Goal: Information Seeking & Learning: Learn about a topic

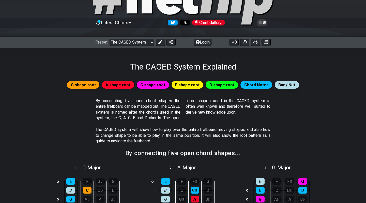
scroll to position [43, 0]
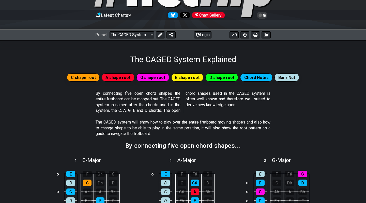
click at [129, 77] on span "A shape root" at bounding box center [118, 77] width 25 height 7
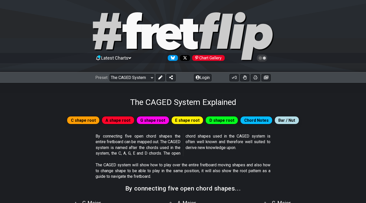
scroll to position [0, 0]
click at [141, 82] on div "Preset Welcome to #fretflip! Initial Preset Custom Preset Minor Pentatonic Majo…" at bounding box center [183, 77] width 366 height 11
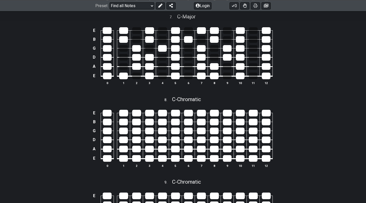
scroll to position [893, 0]
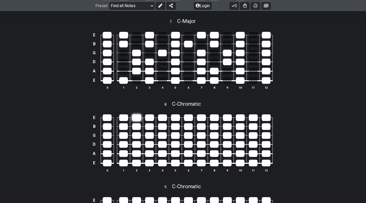
click at [135, 114] on div at bounding box center [136, 117] width 9 height 7
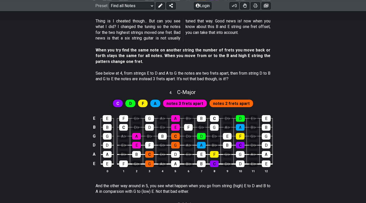
scroll to position [462, 0]
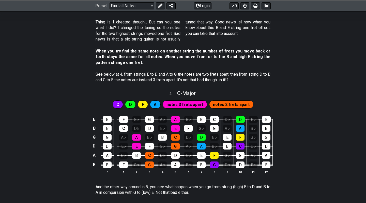
click at [183, 101] on span "notes 3 frets apart" at bounding box center [185, 104] width 37 height 7
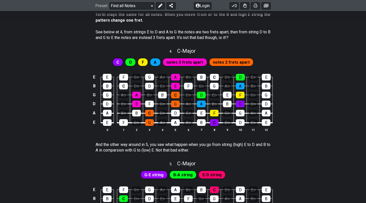
scroll to position [486, 0]
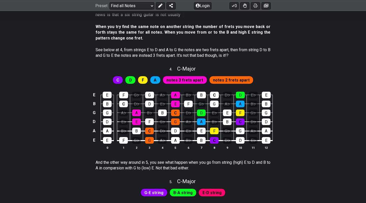
click at [227, 79] on span "notes 2 frets apart" at bounding box center [231, 79] width 37 height 7
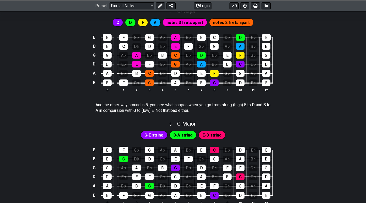
scroll to position [544, 0]
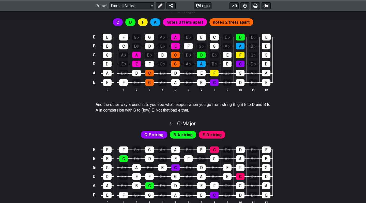
click at [212, 131] on span "E-D string" at bounding box center [212, 134] width 19 height 7
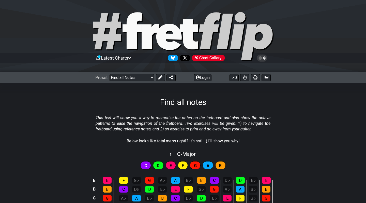
scroll to position [0, 0]
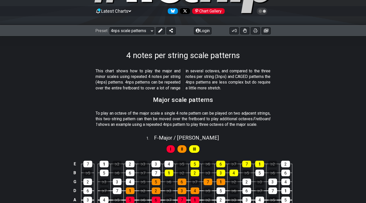
scroll to position [44, 0]
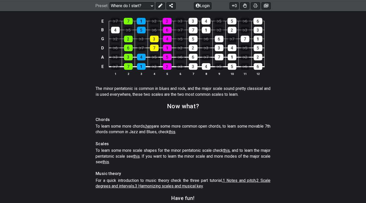
scroll to position [683, 0]
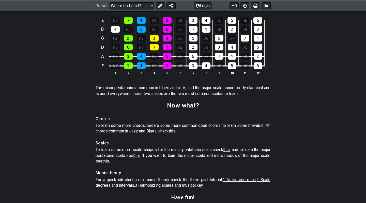
click at [175, 133] on span "this" at bounding box center [172, 130] width 7 height 5
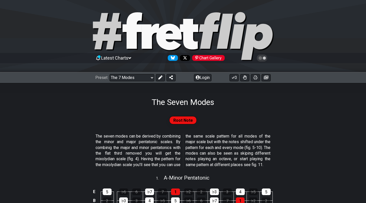
select select "/3nps-caged-shapes"
select select "A"
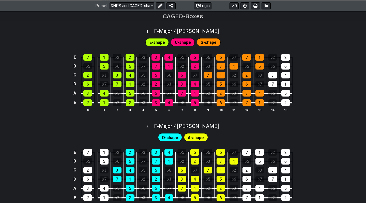
scroll to position [214, 0]
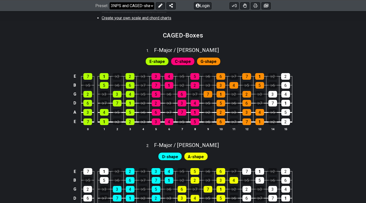
select select "/musical-notes-explained"
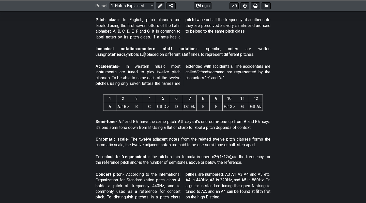
scroll to position [186, 0]
